Goal: Transaction & Acquisition: Purchase product/service

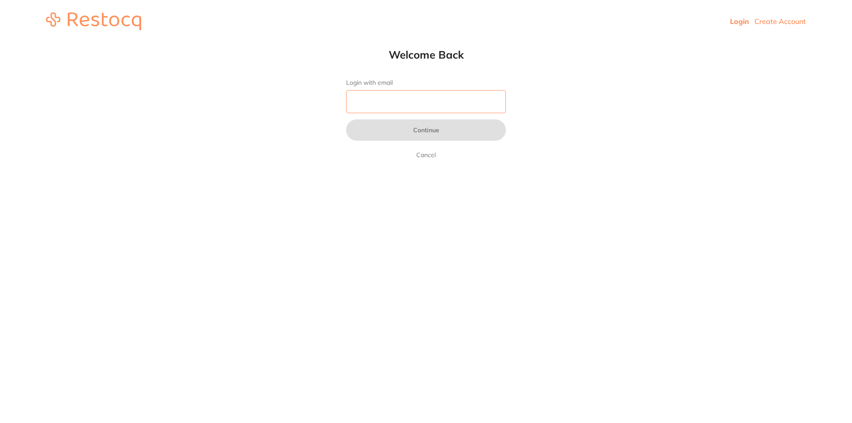
click at [410, 103] on input "Login with email" at bounding box center [426, 101] width 160 height 23
type input "[EMAIL_ADDRESS][DOMAIN_NAME]"
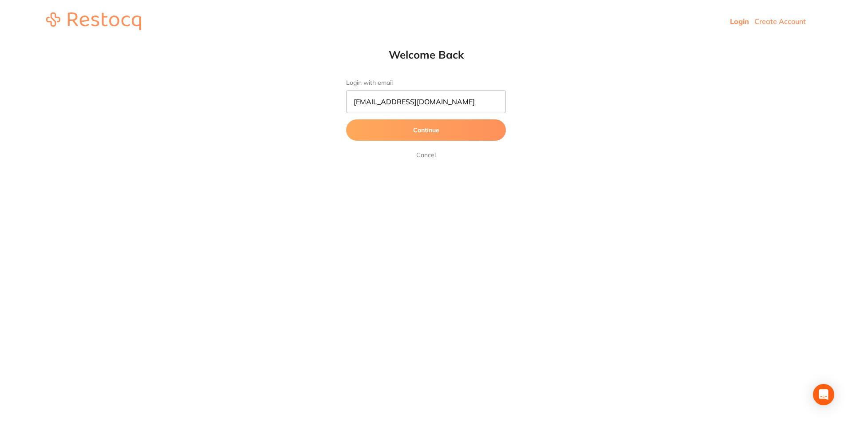
click at [410, 132] on button "Continue" at bounding box center [426, 129] width 160 height 21
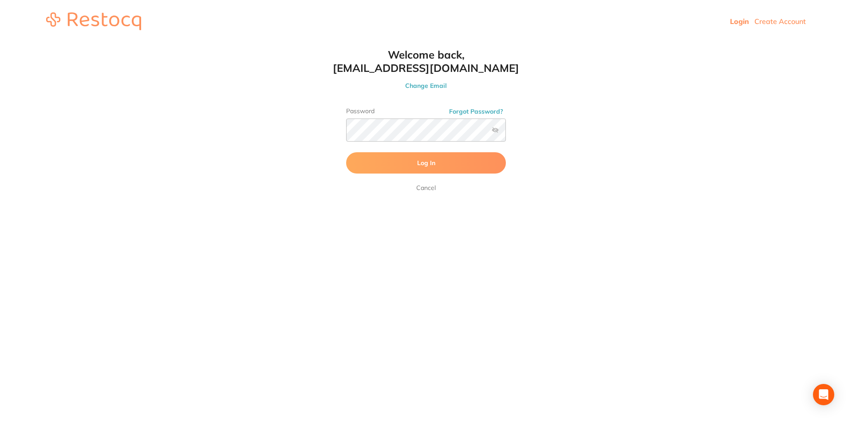
click at [427, 165] on span "Log In" at bounding box center [426, 163] width 18 height 8
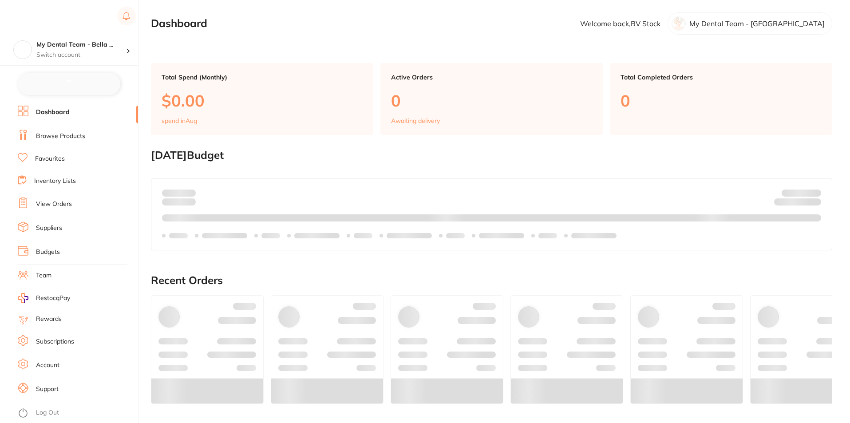
checkbox input "false"
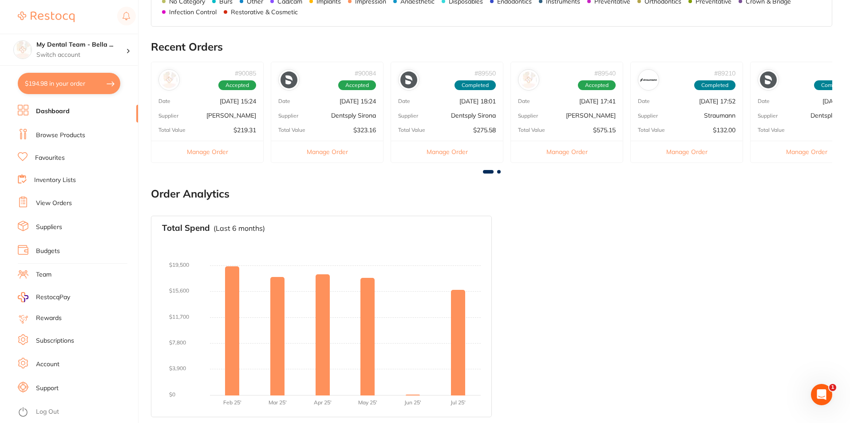
scroll to position [236, 0]
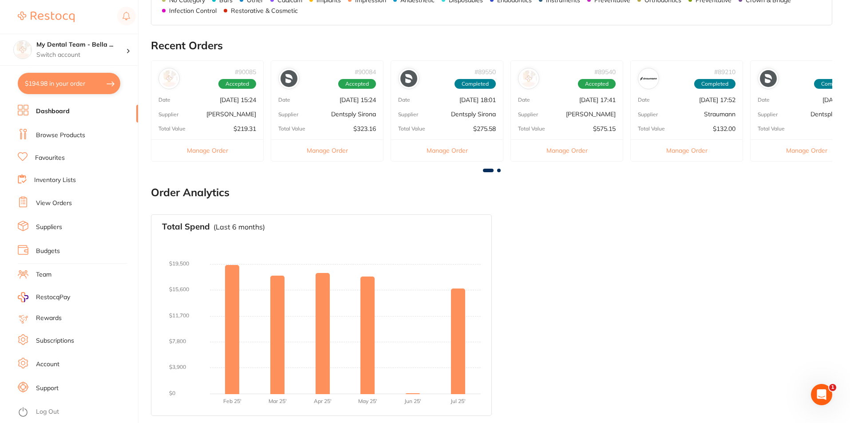
click at [76, 141] on li "Browse Products" at bounding box center [78, 135] width 120 height 13
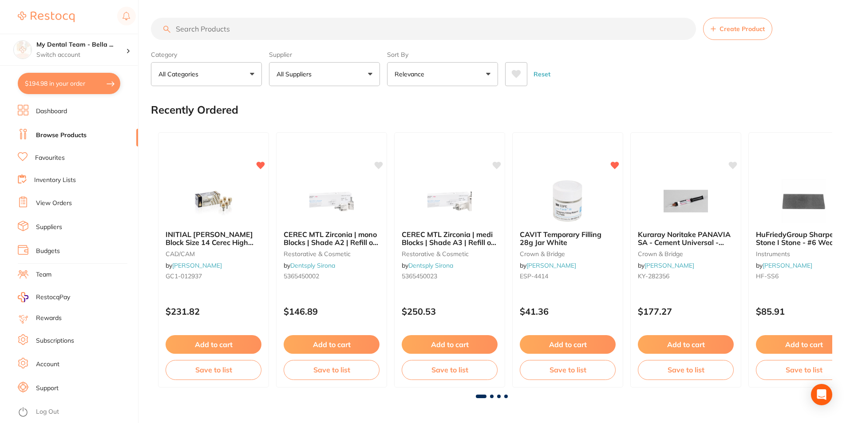
click at [230, 35] on input "search" at bounding box center [423, 29] width 545 height 22
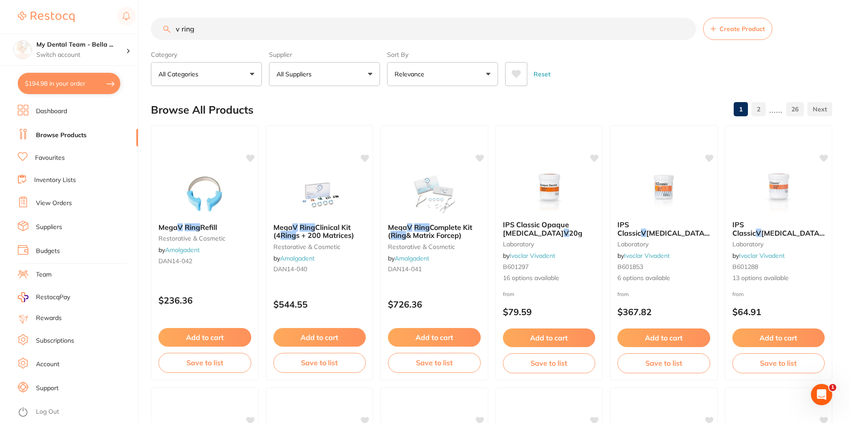
click at [328, 75] on button "All Suppliers" at bounding box center [324, 74] width 111 height 24
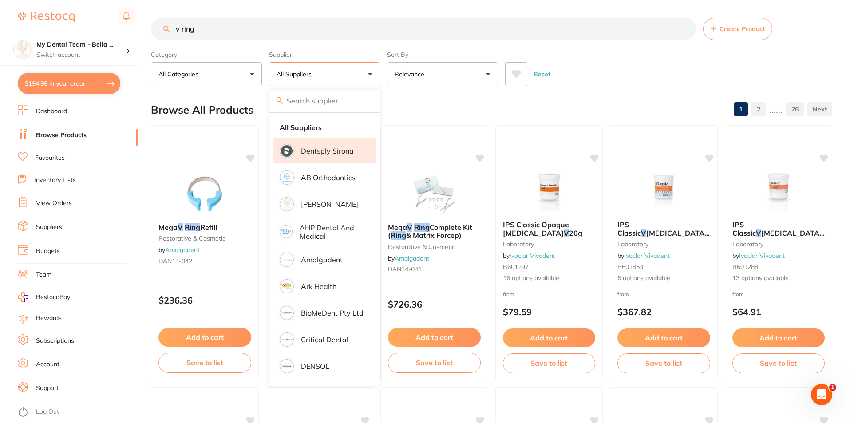
click at [343, 152] on p "Dentsply Sirona" at bounding box center [327, 151] width 53 height 8
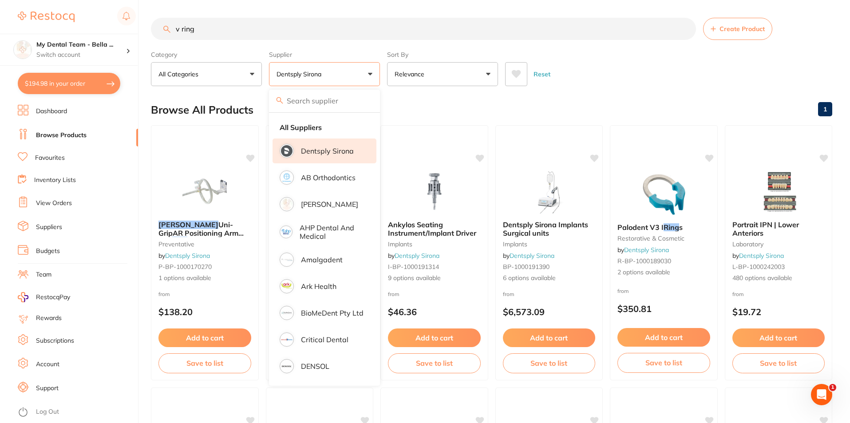
click at [179, 26] on input "v ring" at bounding box center [423, 29] width 545 height 22
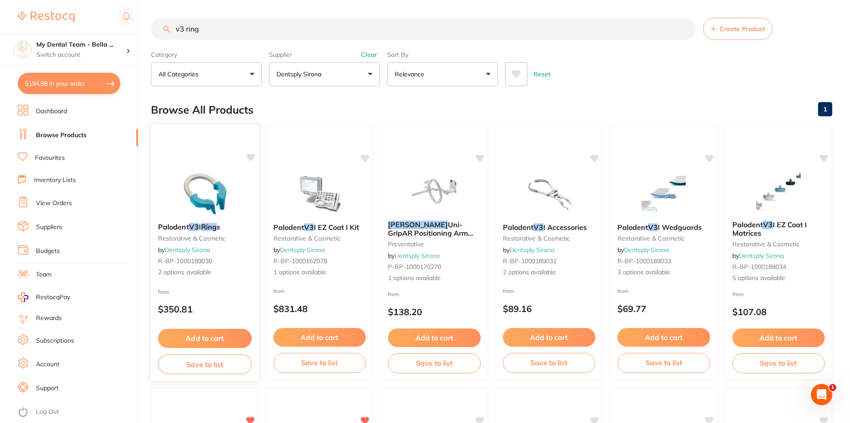
click at [214, 284] on div "Palodent V3 I Ring s restorative & cosmetic by Dentsply Sirona R-BP-1000189030 …" at bounding box center [205, 250] width 108 height 68
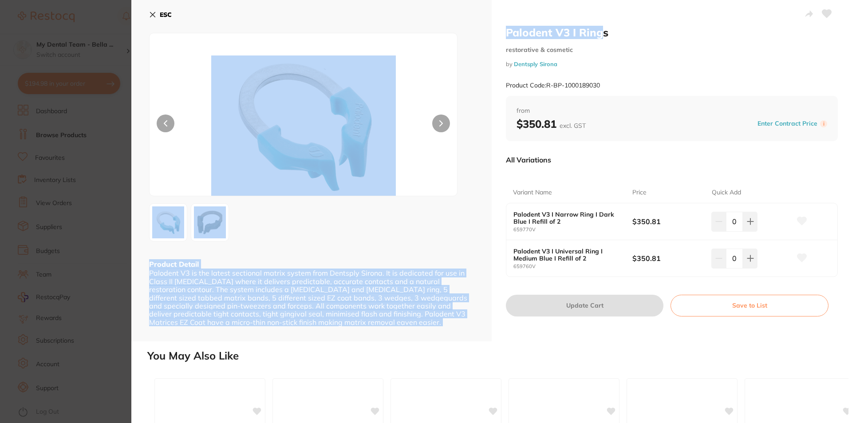
drag, startPoint x: 604, startPoint y: 35, endPoint x: 463, endPoint y: 33, distance: 141.1
click at [463, 33] on div "Palodent V3 I Rings restorative & cosmetic by Dentsply Sirona Product Code: R-B…" at bounding box center [491, 170] width 721 height 341
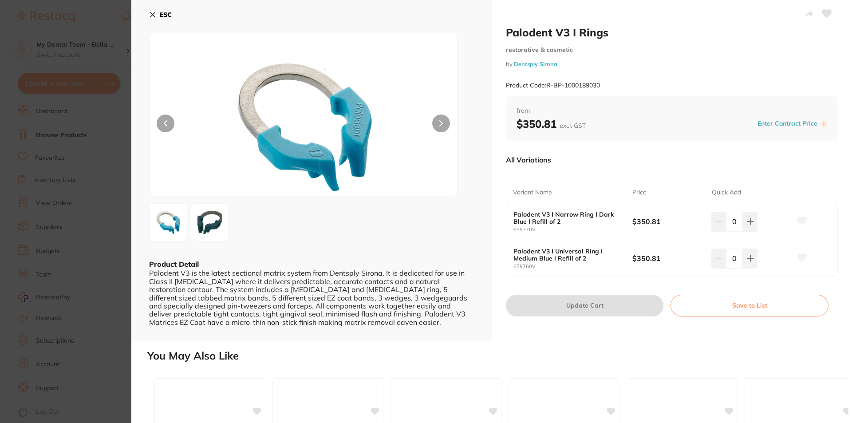
click at [681, 42] on div "Palodent V3 I Rings restorative & cosmetic by Dentsply Sirona Product Code: R-B…" at bounding box center [672, 61] width 332 height 70
drag, startPoint x: 603, startPoint y: 36, endPoint x: 501, endPoint y: 33, distance: 101.2
click at [501, 33] on div "Palodent V3 I Rings restorative & cosmetic by Dentsply Sirona Product Code: R-B…" at bounding box center [672, 170] width 360 height 341
copy h2 "Palodent V3 I Ring"
click at [152, 8] on button "ESC" at bounding box center [160, 14] width 23 height 15
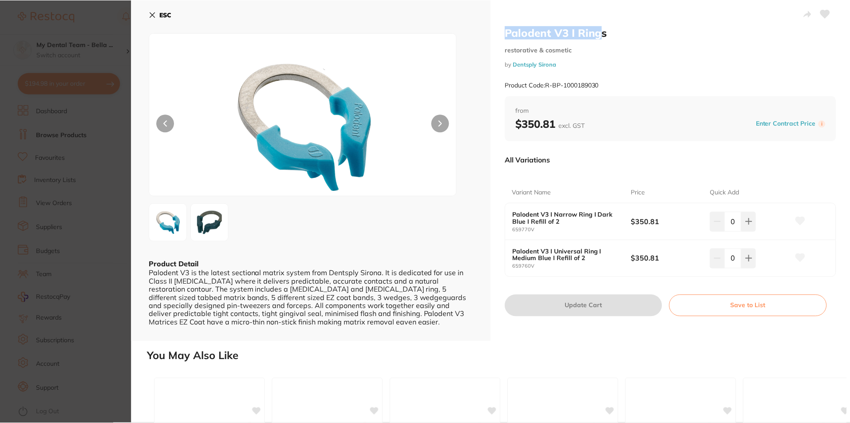
scroll to position [12, 0]
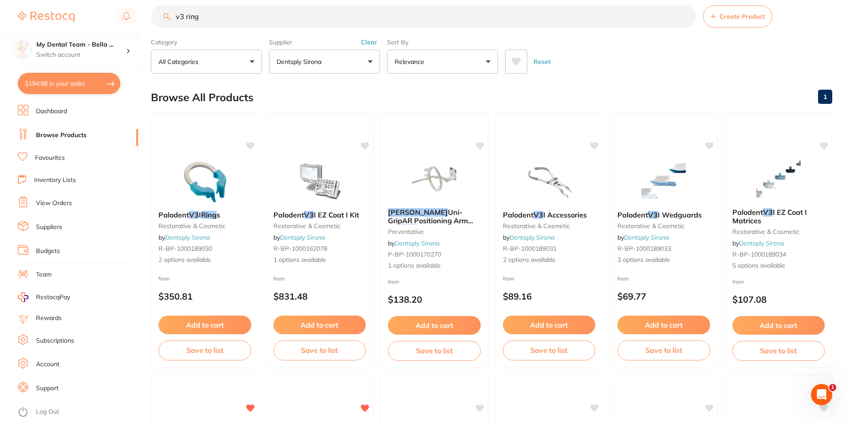
click at [343, 68] on button "Dentsply Sirona" at bounding box center [324, 62] width 111 height 24
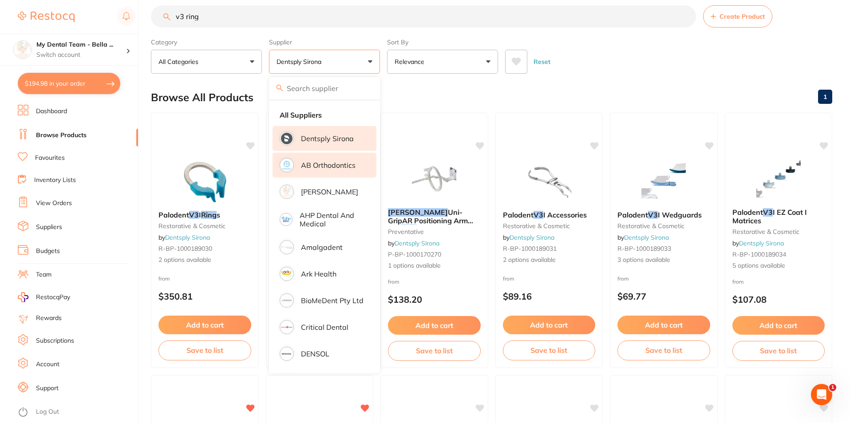
scroll to position [0, 0]
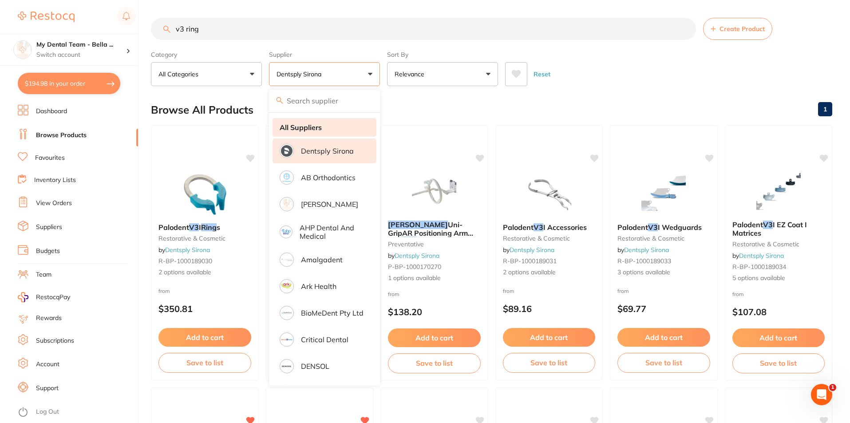
click at [331, 122] on li "All Suppliers" at bounding box center [324, 127] width 104 height 19
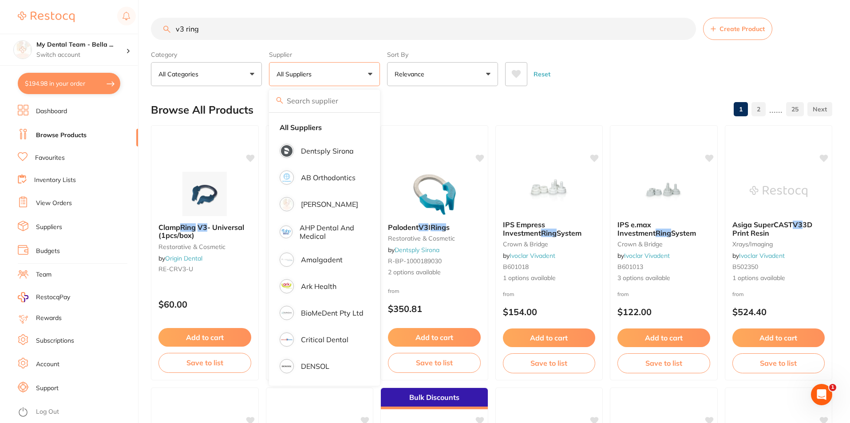
drag, startPoint x: 221, startPoint y: 24, endPoint x: 147, endPoint y: 23, distance: 73.7
click at [147, 23] on div "$194.98 My Dental Team - Bella ... Switch account My Dental Team - Bella Vista …" at bounding box center [425, 211] width 850 height 423
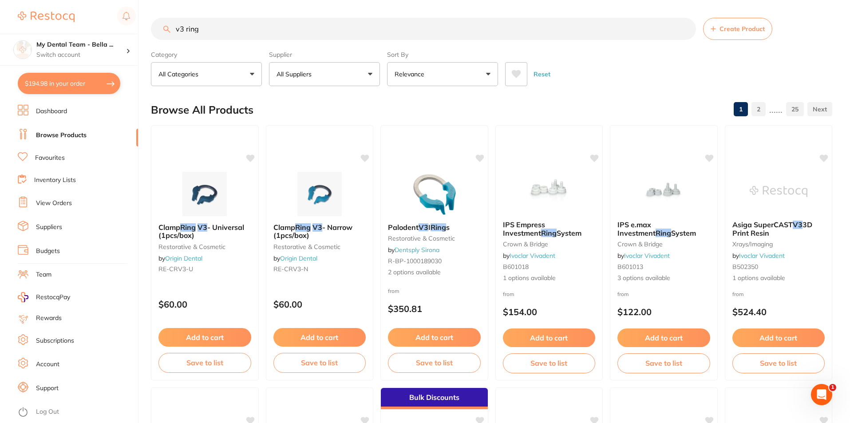
paste input "Palodent V3 I R"
type input "Palodent V3 I Ring"
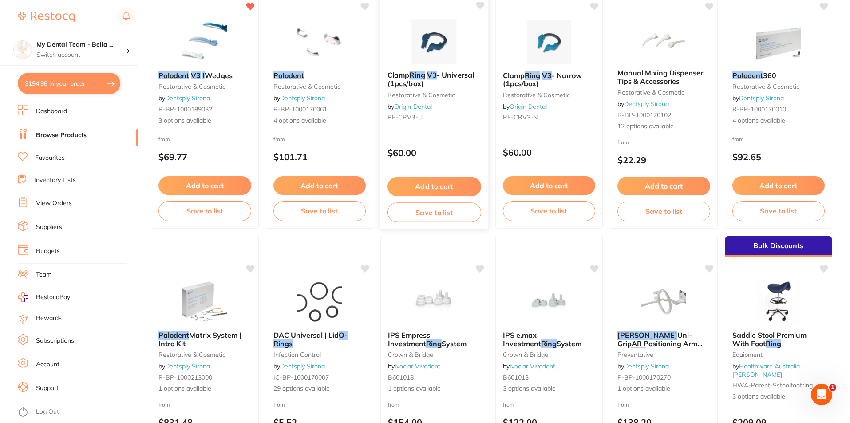
scroll to position [207, 0]
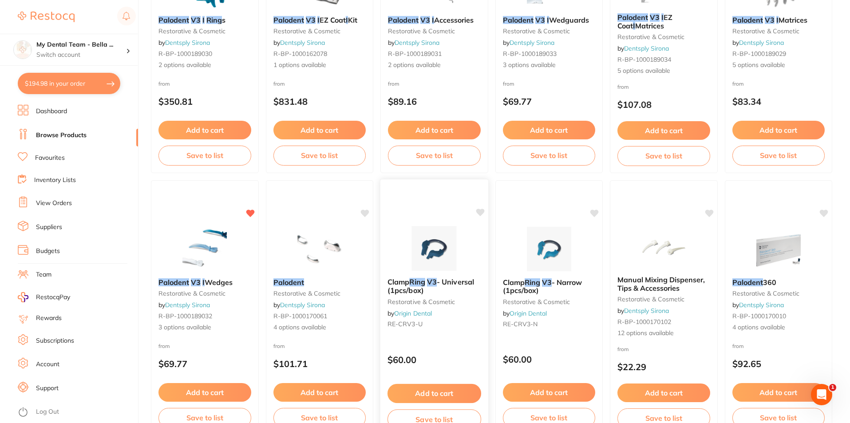
click at [445, 329] on div "Clamp Ring V3 - Universal (1pcs/box) restorative & cosmetic by Origin Dental RE…" at bounding box center [434, 305] width 108 height 68
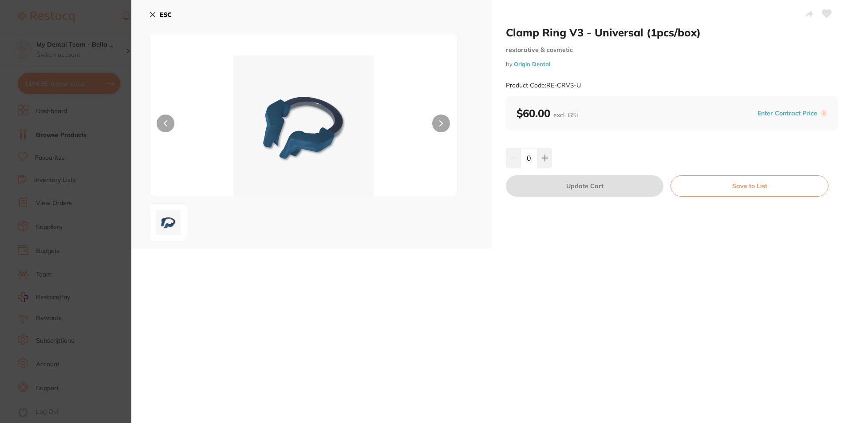
click at [440, 124] on icon at bounding box center [441, 123] width 3 height 5
click at [154, 16] on icon at bounding box center [152, 14] width 5 height 5
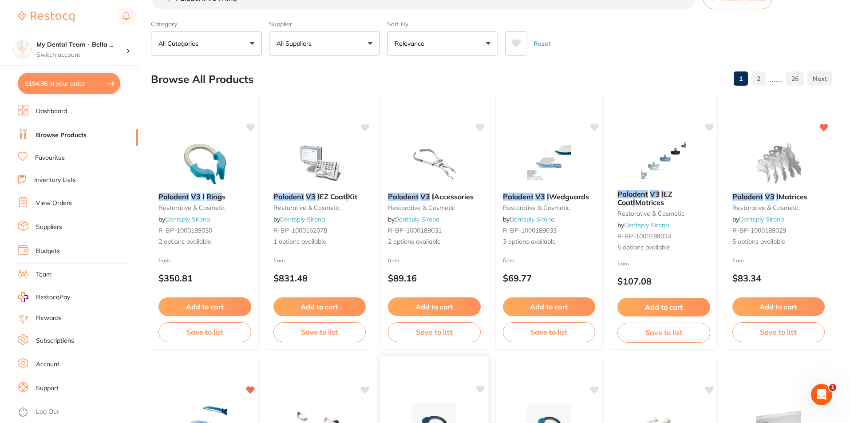
scroll to position [238, 0]
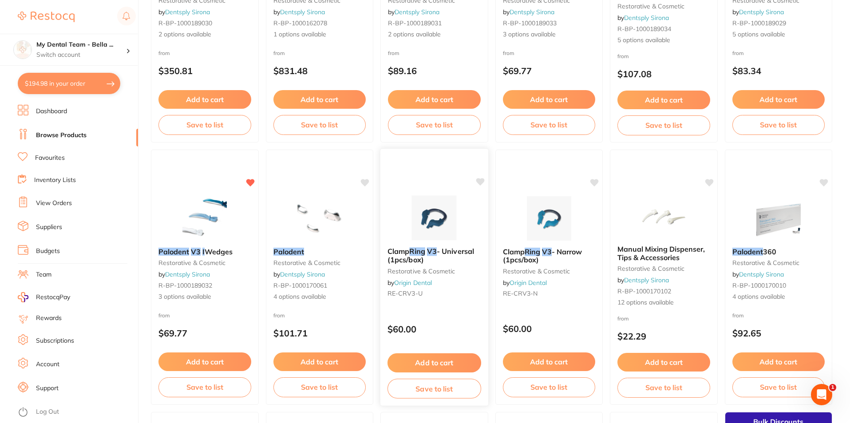
click at [472, 289] on div "Clamp Ring V3 - Universal (1pcs/box) restorative & cosmetic by Origin Dental RE…" at bounding box center [434, 274] width 108 height 68
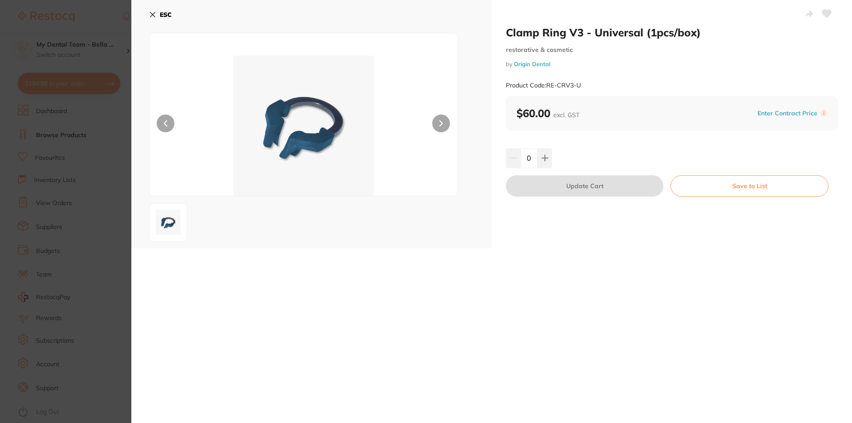
click at [150, 11] on icon at bounding box center [152, 14] width 7 height 7
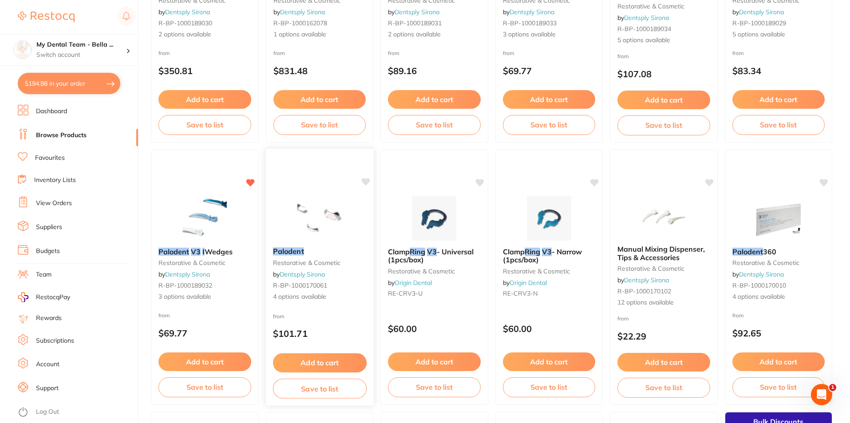
scroll to position [31, 0]
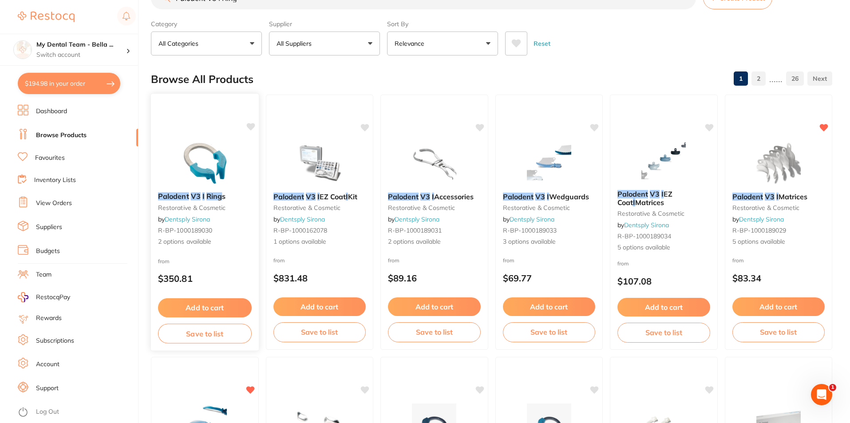
click at [220, 154] on img at bounding box center [205, 162] width 58 height 45
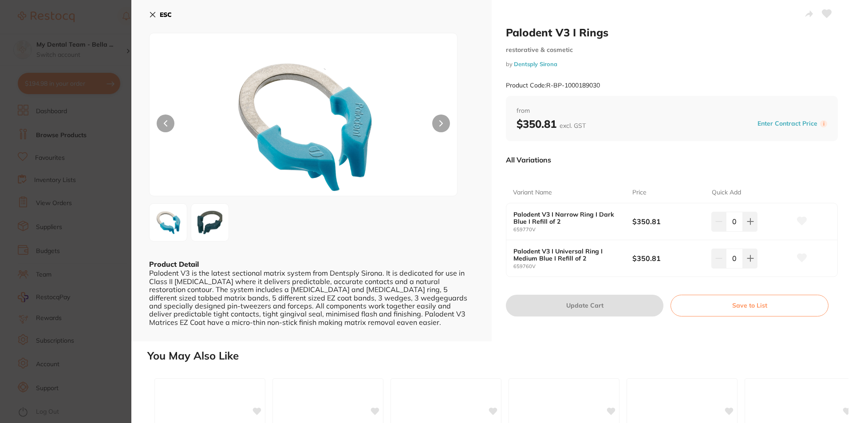
click at [154, 16] on icon at bounding box center [152, 14] width 5 height 5
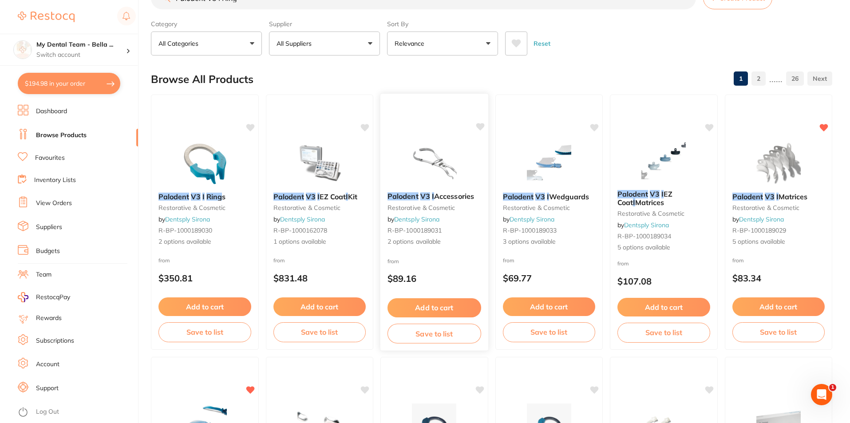
scroll to position [238, 0]
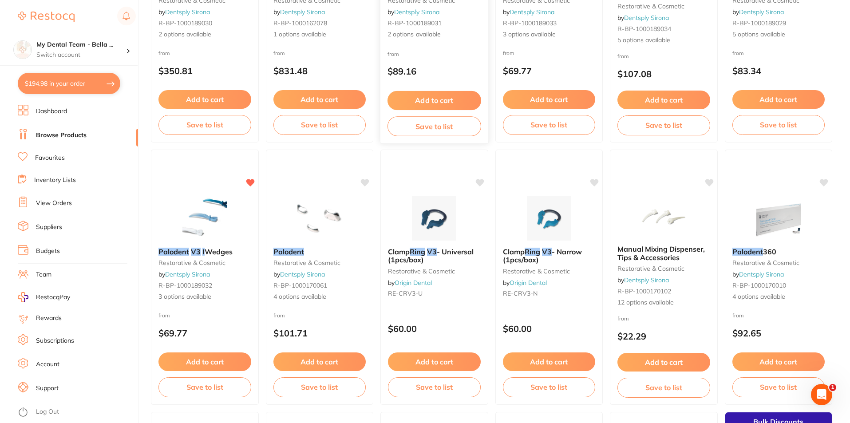
click at [452, 214] on img at bounding box center [434, 218] width 58 height 44
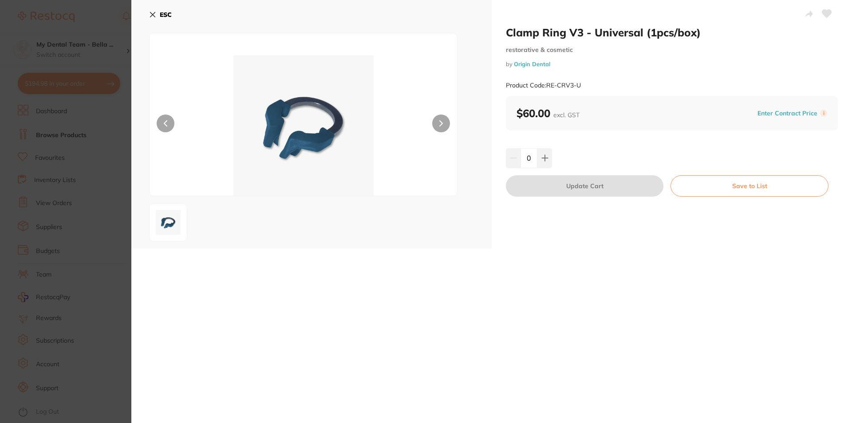
click at [153, 17] on icon at bounding box center [152, 14] width 7 height 7
